Goal: Task Accomplishment & Management: Manage account settings

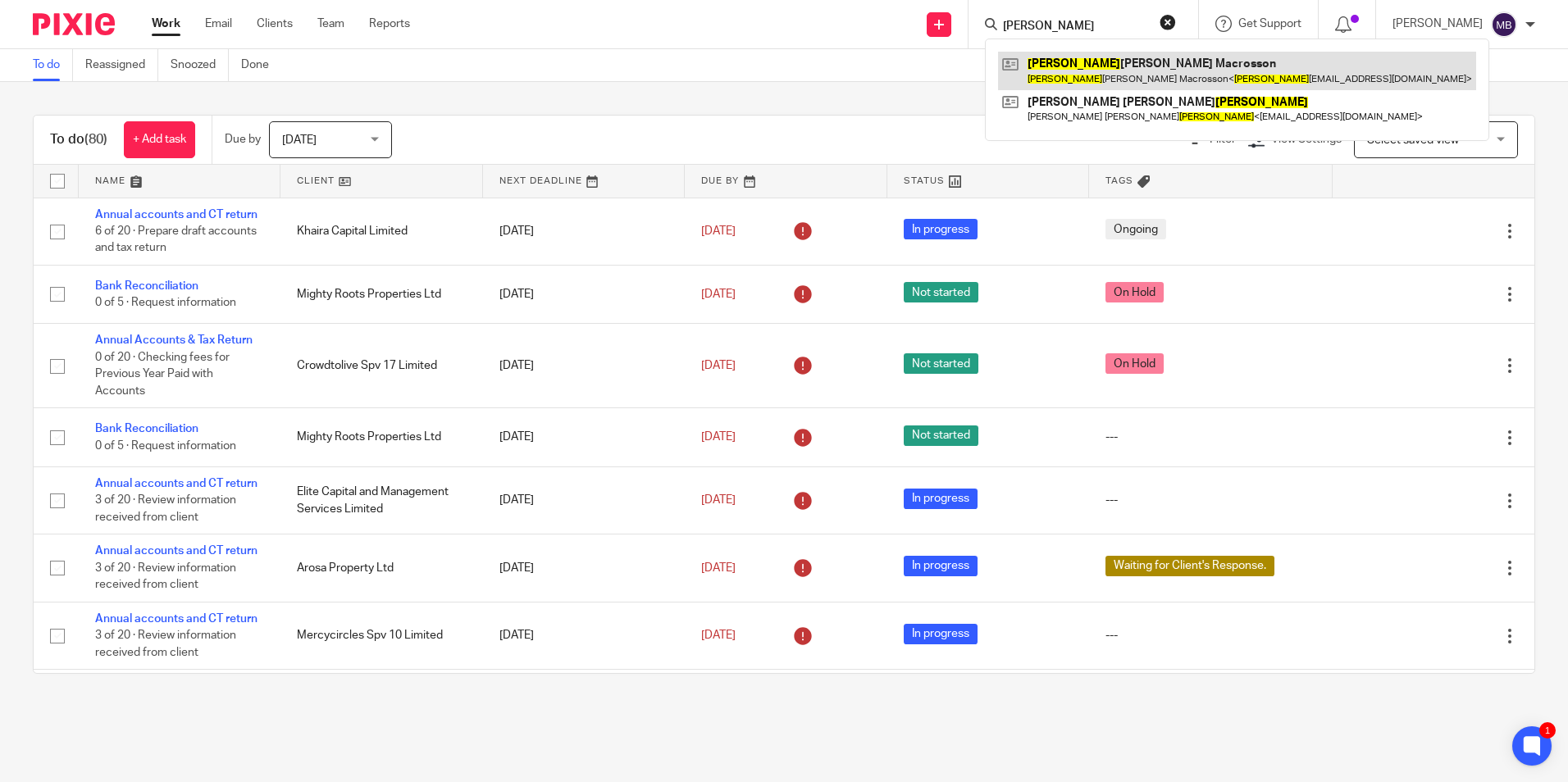
type input "Duncan"
click at [1189, 84] on link at bounding box center [1237, 70] width 478 height 38
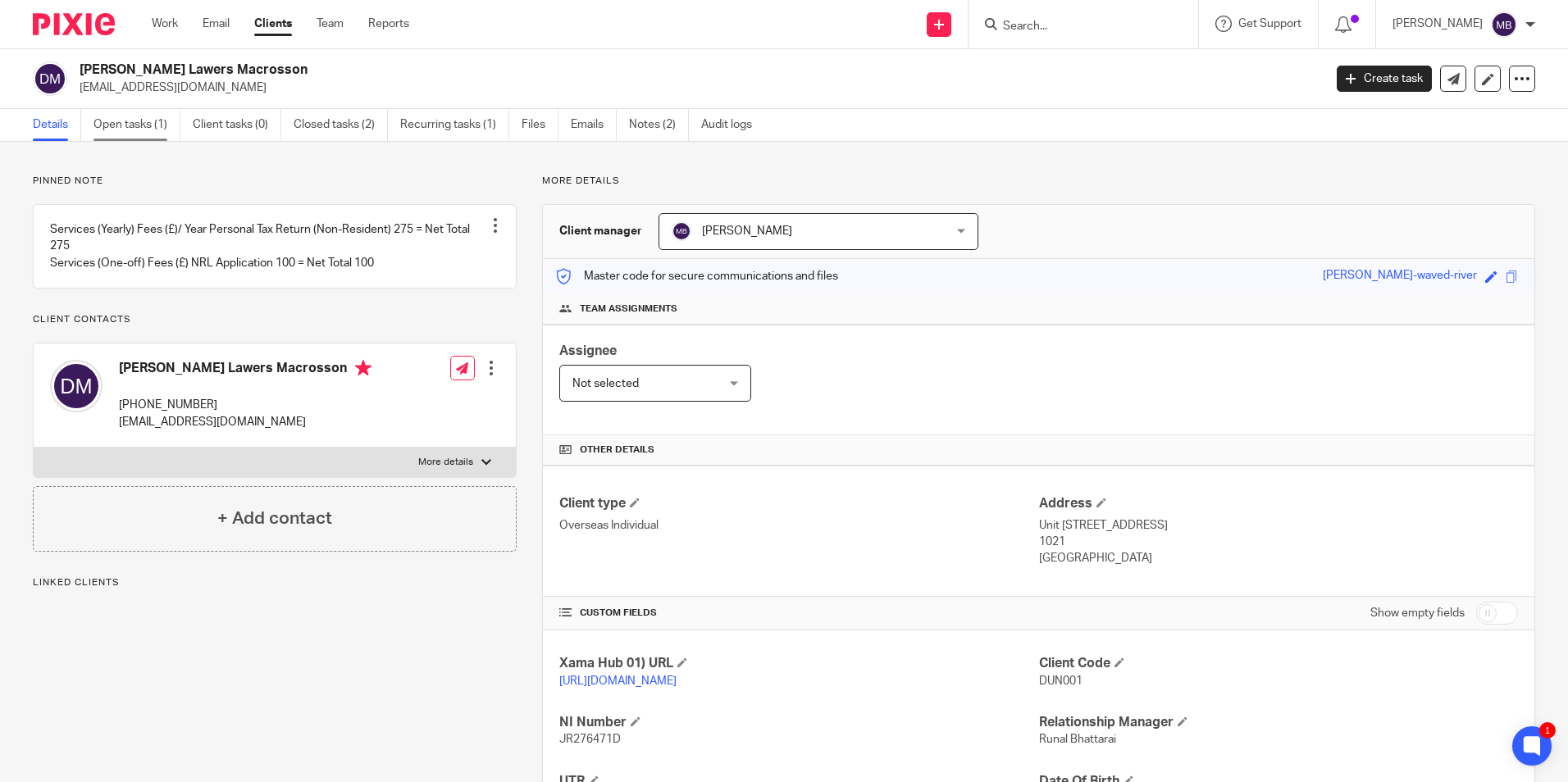
drag, startPoint x: 0, startPoint y: 0, endPoint x: 163, endPoint y: 114, distance: 198.9
click at [163, 114] on link "Open tasks (1)" at bounding box center [137, 125] width 87 height 32
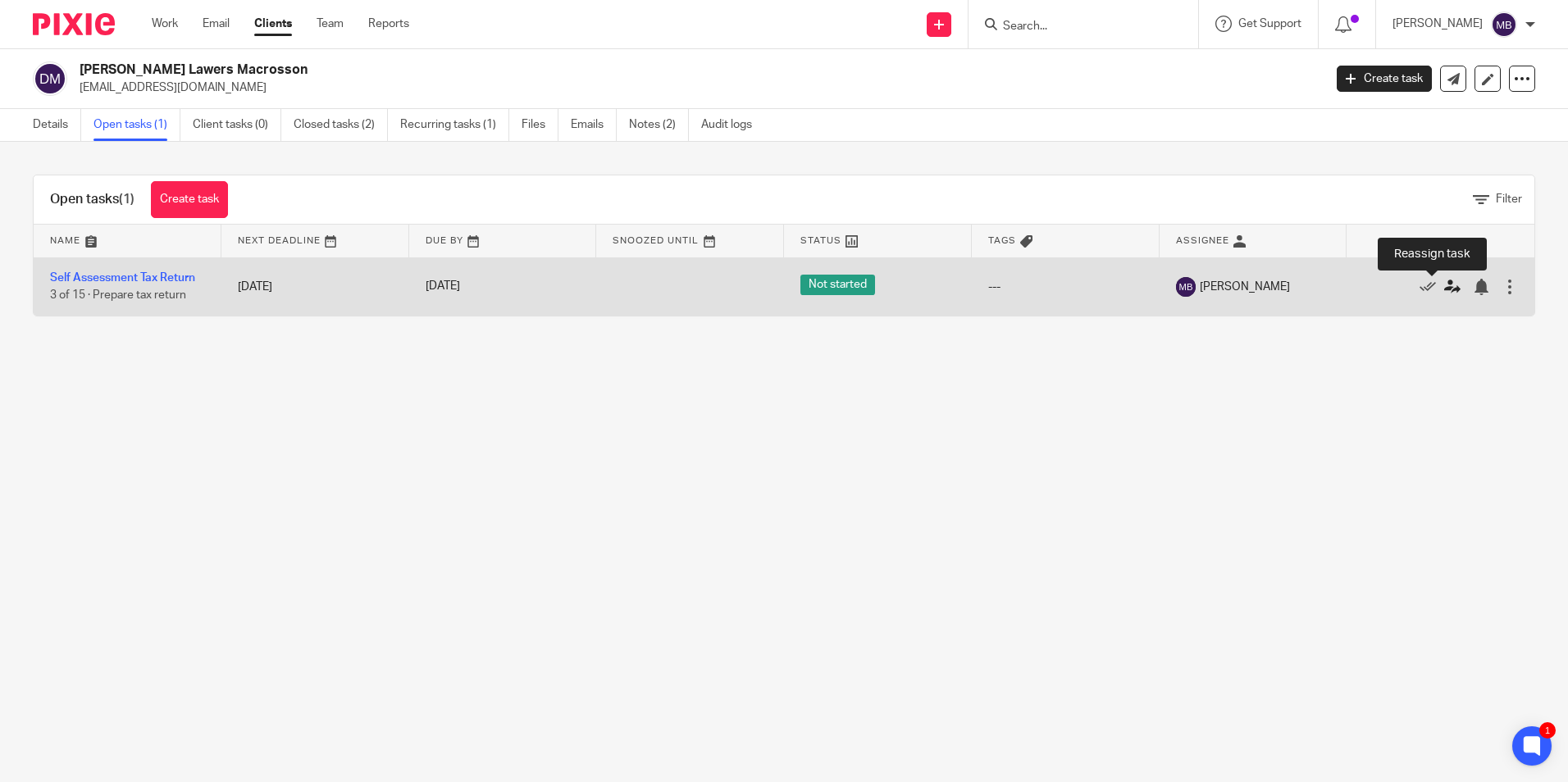
click at [1444, 289] on icon at bounding box center [1452, 287] width 16 height 16
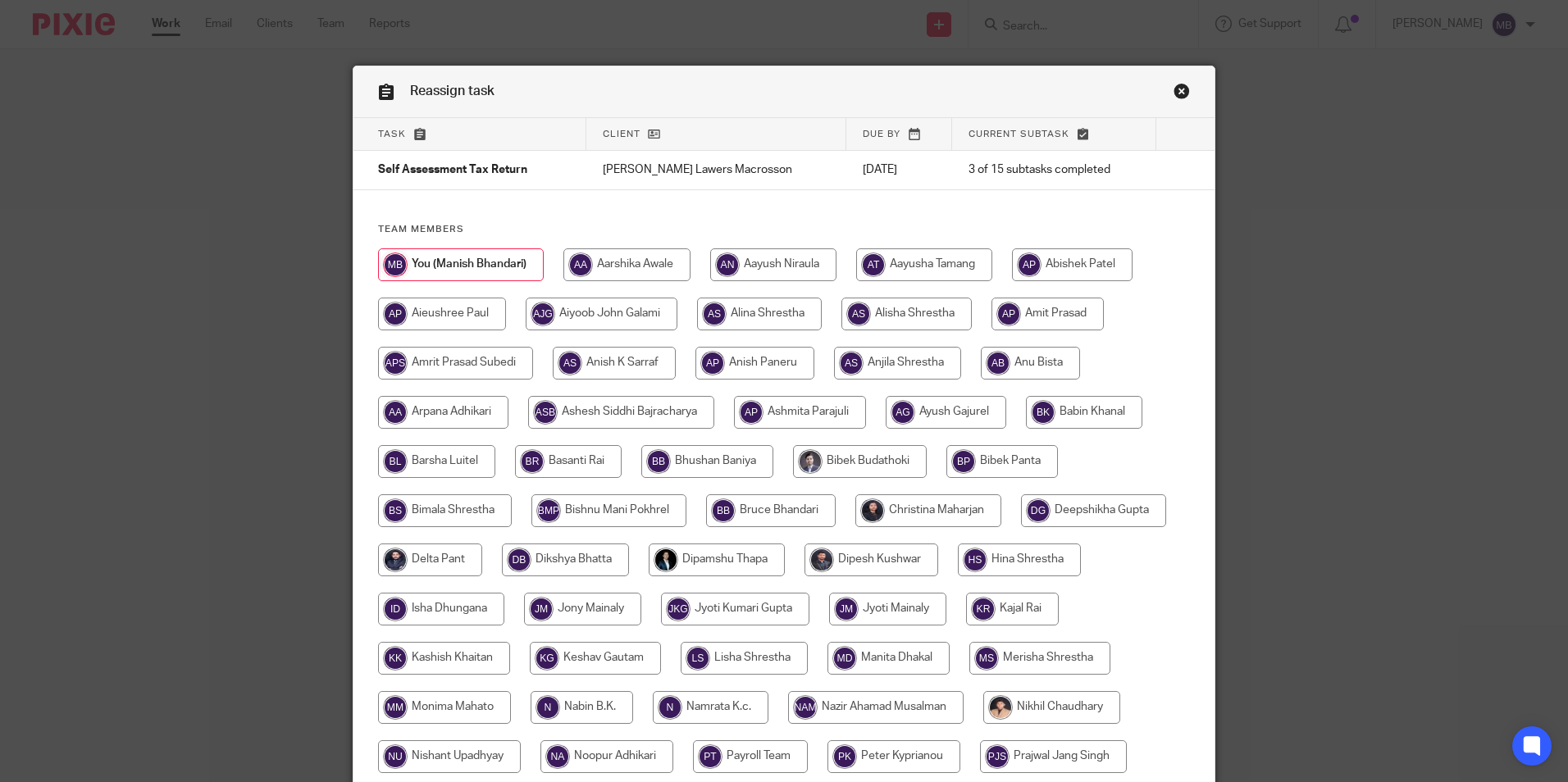
scroll to position [410, 0]
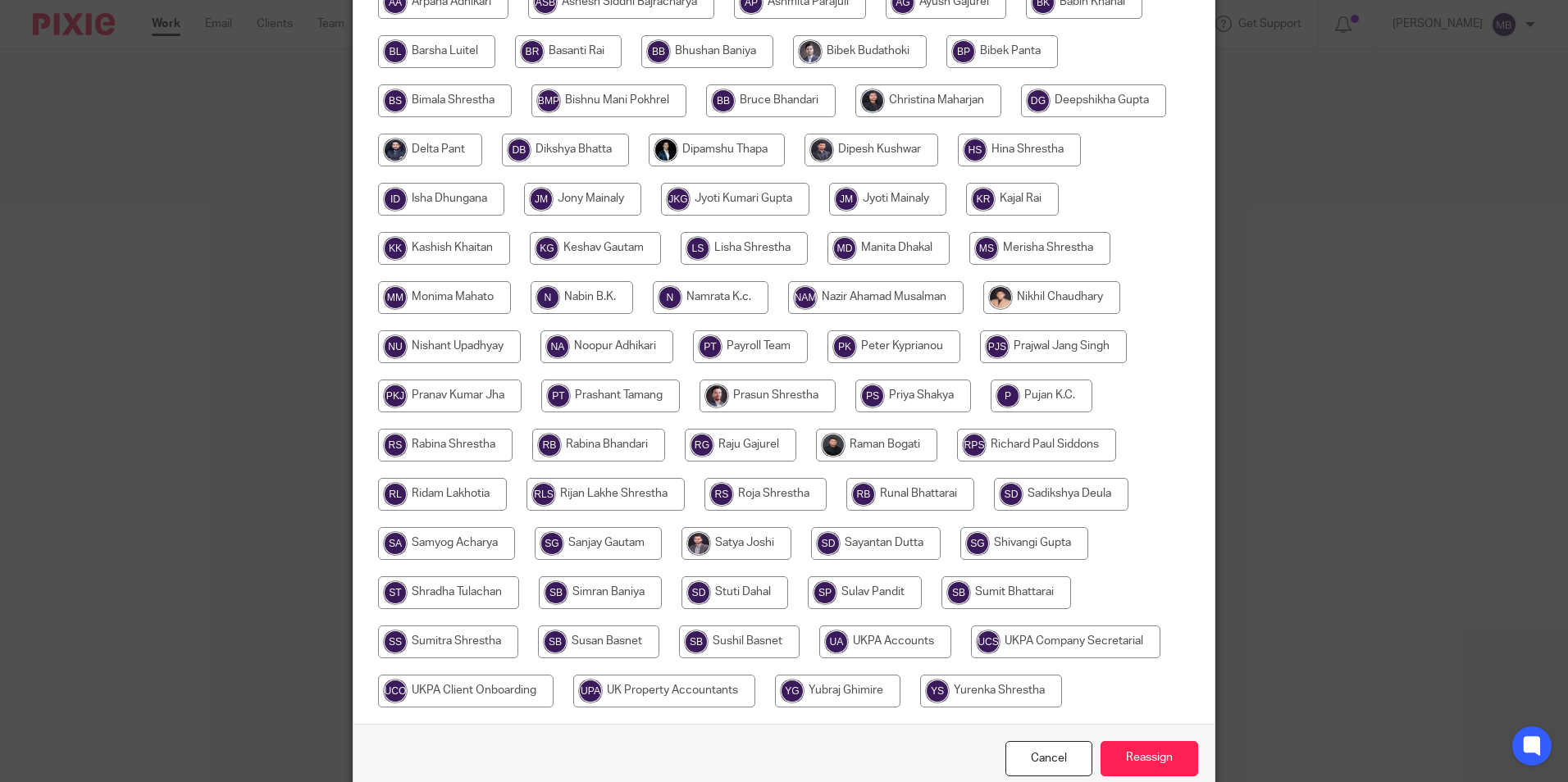
click at [778, 492] on input "radio" at bounding box center [766, 494] width 122 height 33
radio input "true"
click at [1145, 749] on input "Reassign" at bounding box center [1148, 759] width 98 height 35
